Goal: Understand site structure: Understand site structure

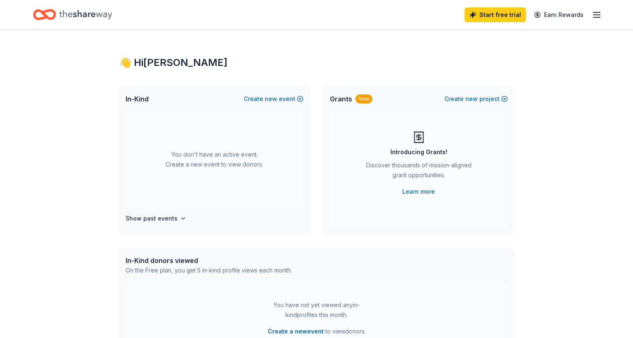
click at [53, 15] on icon "Home" at bounding box center [44, 14] width 23 height 19
click at [596, 12] on line "button" at bounding box center [597, 12] width 7 height 0
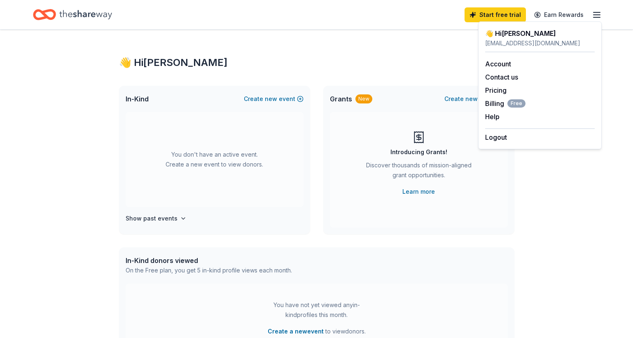
click at [398, 262] on div "In-Kind donors viewed On the Free plan, you get 5 in-kind profile views each mo…" at bounding box center [316, 265] width 395 height 36
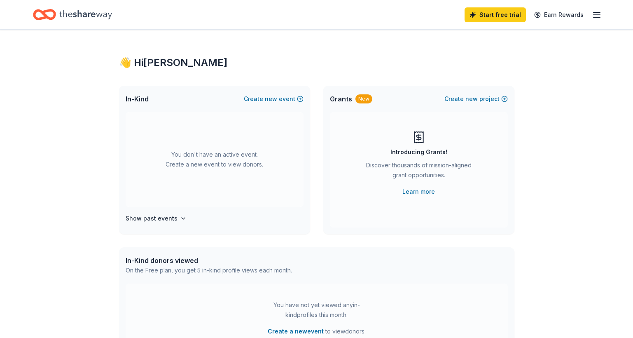
click at [46, 19] on icon "Home" at bounding box center [44, 14] width 23 height 19
